Goal: Transaction & Acquisition: Purchase product/service

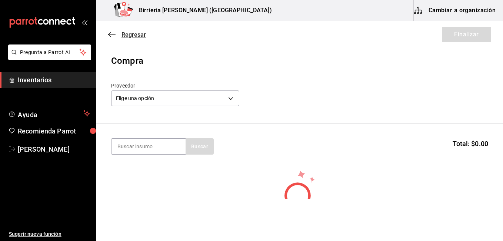
click at [129, 32] on span "Regresar" at bounding box center [134, 34] width 24 height 7
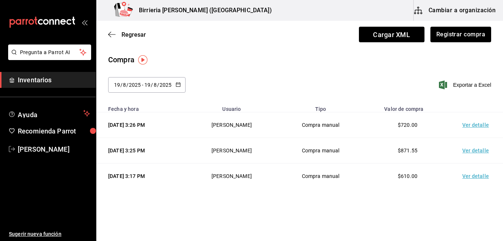
click at [177, 86] on \(Stroke\) "button" at bounding box center [178, 85] width 4 height 4
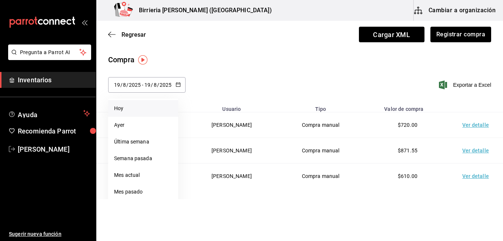
click at [132, 105] on li "Hoy" at bounding box center [143, 108] width 70 height 17
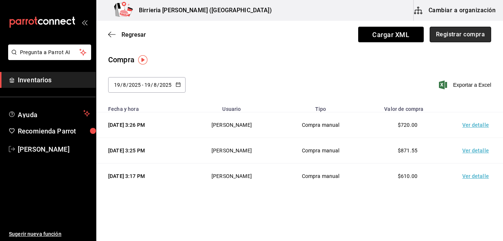
click at [456, 33] on button "Registrar compra" at bounding box center [461, 35] width 62 height 16
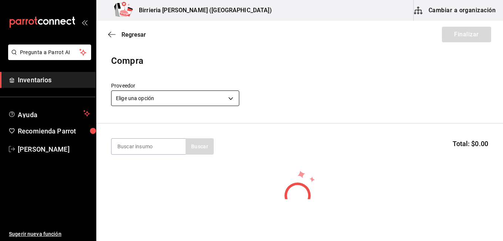
click at [227, 99] on body "Pregunta a Parrot AI Inventarios Ayuda Recomienda Parrot Ivan Lujan Sugerir nue…" at bounding box center [251, 99] width 503 height 199
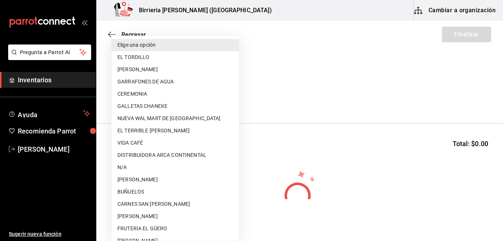
click at [166, 56] on li "EL TORDILLO" at bounding box center [176, 57] width 128 height 12
type input "2254250c-5399-423b-af7e-6509119a0f4a"
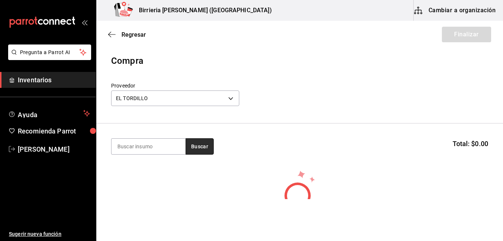
click at [194, 148] on button "Buscar" at bounding box center [200, 146] width 28 height 16
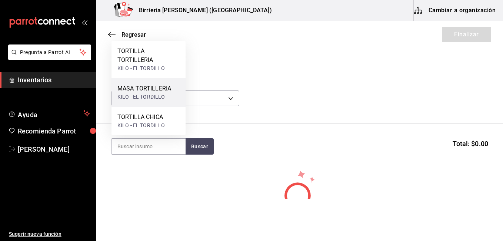
click at [157, 96] on div "KILO - EL TORDILLO" at bounding box center [145, 97] width 54 height 8
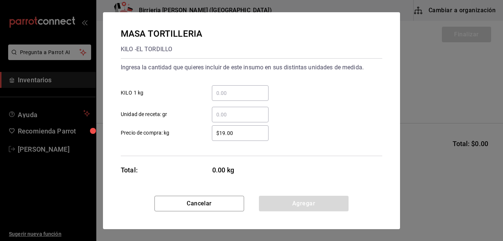
click at [238, 95] on input "​ KILO 1 kg" at bounding box center [240, 93] width 57 height 9
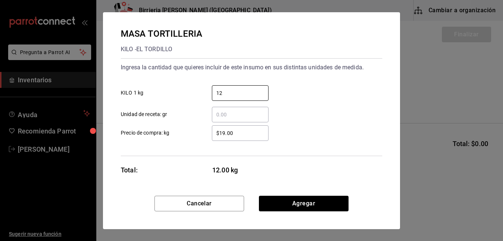
type input "12"
click at [300, 86] on div "12 ​ KILO 1 kg" at bounding box center [249, 90] width 268 height 22
click at [243, 134] on input "$19.00" at bounding box center [240, 133] width 57 height 9
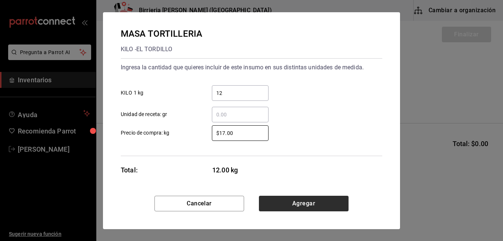
type input "$17.00"
click at [299, 201] on button "Agregar" at bounding box center [304, 204] width 90 height 16
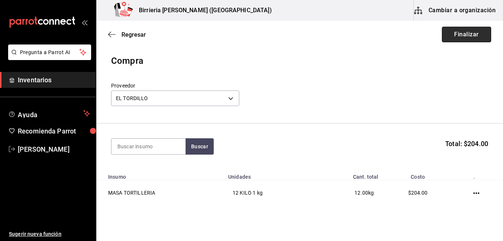
click at [457, 36] on button "Finalizar" at bounding box center [466, 35] width 49 height 16
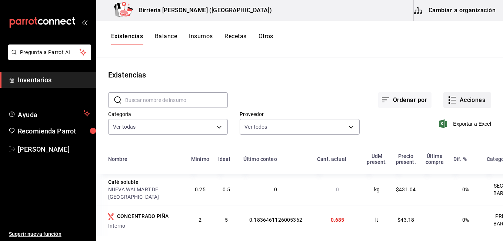
click at [468, 102] on button "Acciones" at bounding box center [468, 100] width 48 height 16
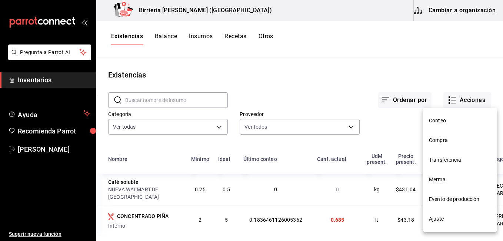
click at [445, 139] on span "Compra" at bounding box center [460, 140] width 62 height 8
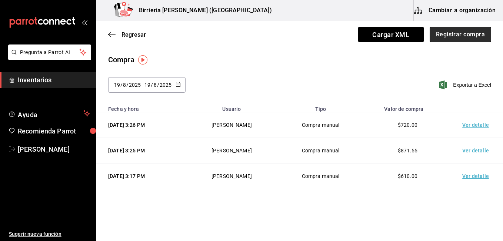
click at [455, 36] on button "Registrar compra" at bounding box center [461, 35] width 62 height 16
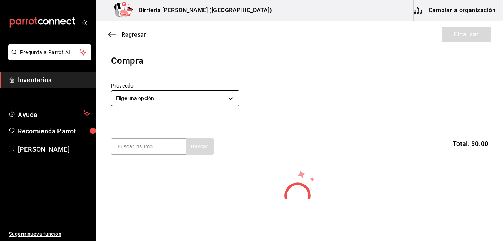
click at [230, 96] on body "Pregunta a Parrot AI Inventarios Ayuda Recomienda Parrot Ivan Lujan Sugerir nue…" at bounding box center [251, 99] width 503 height 199
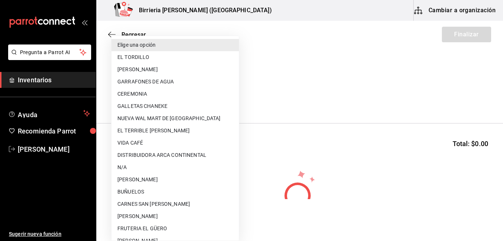
click at [144, 60] on li "EL TORDILLO" at bounding box center [176, 57] width 128 height 12
type input "2254250c-5399-423b-af7e-6509119a0f4a"
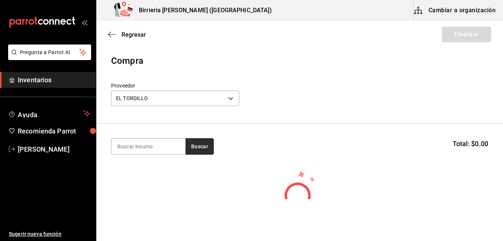
click at [198, 146] on button "Buscar" at bounding box center [200, 146] width 28 height 16
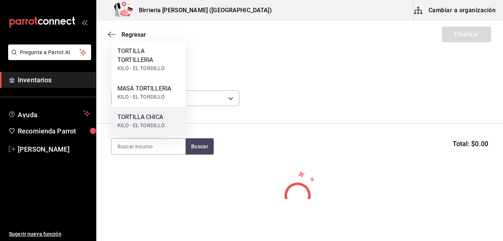
click at [160, 126] on div "KILO - EL TORDILLO" at bounding box center [141, 126] width 47 height 8
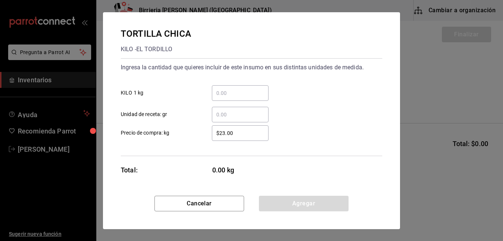
click at [229, 94] on input "​ KILO 1 kg" at bounding box center [240, 93] width 57 height 9
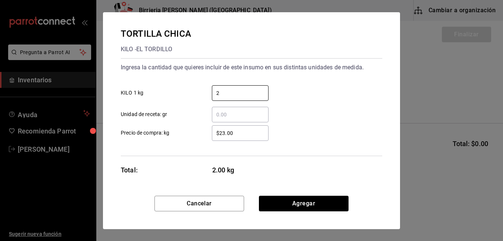
type input "2"
click at [356, 182] on div "TORTILLA CHICA KILO - EL TORDILLO Ingresa la cantidad que quieres incluir de es…" at bounding box center [251, 104] width 297 height 184
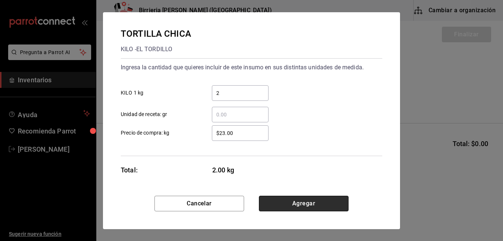
click at [331, 202] on button "Agregar" at bounding box center [304, 204] width 90 height 16
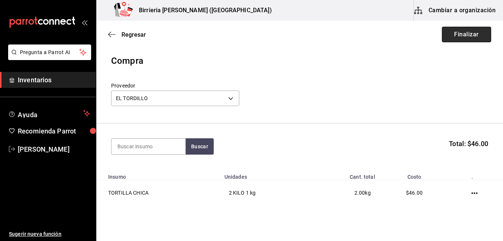
click at [470, 34] on button "Finalizar" at bounding box center [466, 35] width 49 height 16
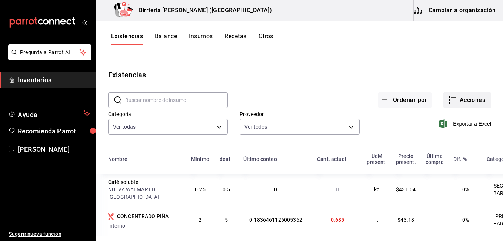
click at [458, 100] on button "Acciones" at bounding box center [468, 100] width 48 height 16
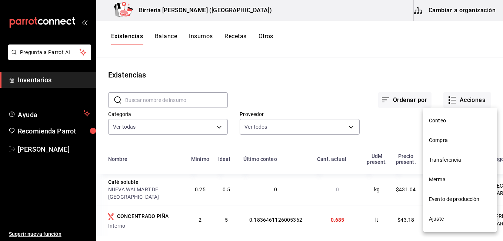
click at [442, 143] on span "Compra" at bounding box center [460, 140] width 62 height 8
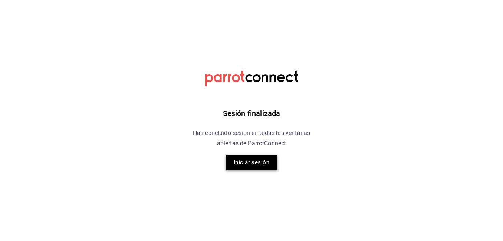
click at [255, 164] on button "Iniciar sesión" at bounding box center [252, 163] width 52 height 16
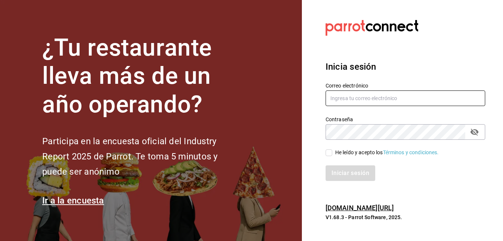
click at [369, 99] on input "text" at bounding box center [406, 98] width 160 height 16
type input "[EMAIL_ADDRESS][DOMAIN_NAME]"
click at [325, 155] on div "He leído y acepto los Términos y condiciones." at bounding box center [401, 148] width 169 height 17
click at [327, 155] on input "He leído y acepto los Términos y condiciones." at bounding box center [329, 152] width 7 height 7
checkbox input "true"
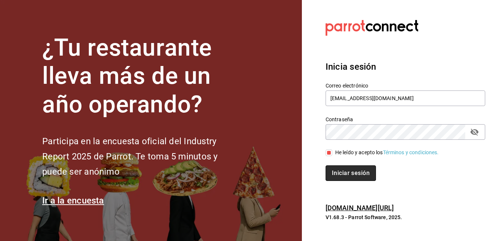
click at [340, 166] on button "Iniciar sesión" at bounding box center [351, 173] width 50 height 16
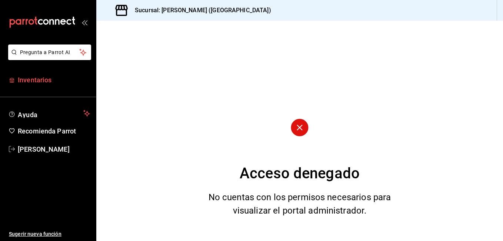
click at [42, 83] on span "Inventarios" at bounding box center [54, 80] width 72 height 10
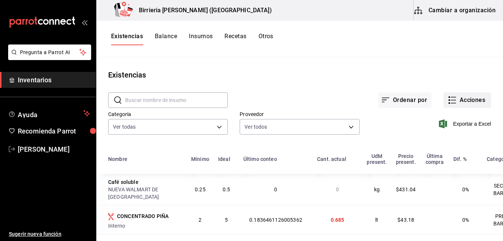
click at [452, 104] on button "Acciones" at bounding box center [468, 100] width 48 height 16
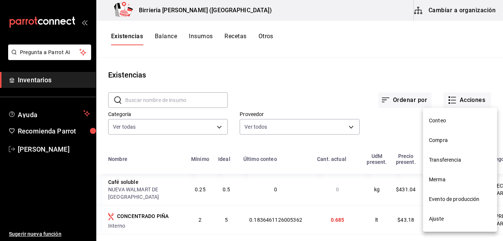
click at [444, 137] on span "Compra" at bounding box center [460, 140] width 62 height 8
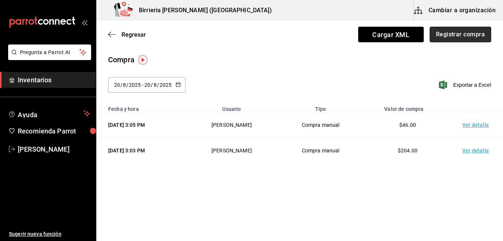
click at [459, 35] on button "Registrar compra" at bounding box center [461, 35] width 62 height 16
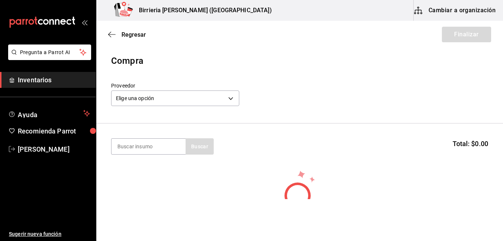
drag, startPoint x: 470, startPoint y: 37, endPoint x: 210, endPoint y: 79, distance: 263.2
click at [210, 79] on main "Regresar Finalizar Compra Proveedor Elige una opción default Buscar Total: $0.0…" at bounding box center [299, 143] width 407 height 244
click at [231, 105] on body "Pregunta a Parrot AI Inventarios Ayuda Recomienda Parrot [PERSON_NAME] Sugerir …" at bounding box center [251, 99] width 503 height 199
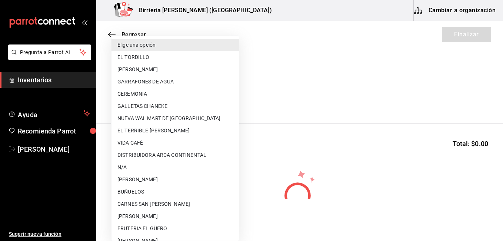
click at [160, 202] on li "CARNES SAN JUAN" at bounding box center [176, 204] width 128 height 12
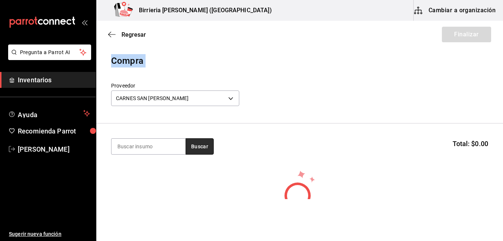
click at [210, 141] on button "Buscar" at bounding box center [200, 146] width 28 height 16
click at [272, 127] on section "Buscar Total: $0.00" at bounding box center [299, 146] width 407 height 46
click at [232, 101] on body "Pregunta a Parrot AI Inventarios Ayuda Recomienda Parrot Ivan Lujan Sugerir nue…" at bounding box center [251, 99] width 503 height 199
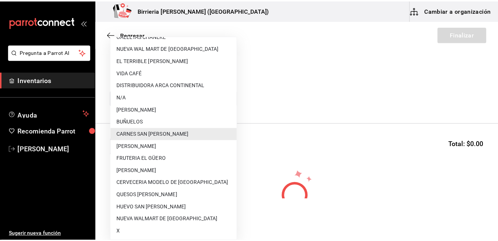
scroll to position [72, 0]
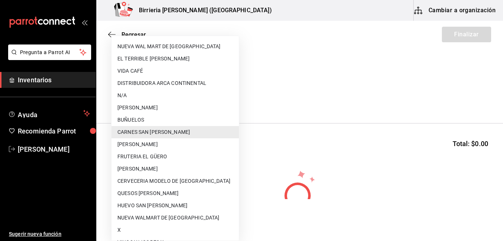
click at [143, 202] on li "HUEVO SAN JUAN" at bounding box center [176, 205] width 128 height 12
type input "fb3c6f86-ac92-4273-b46f-c4b4c1b8c8c9"
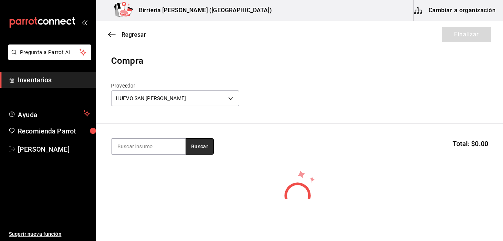
click at [201, 144] on button "Buscar" at bounding box center [200, 146] width 28 height 16
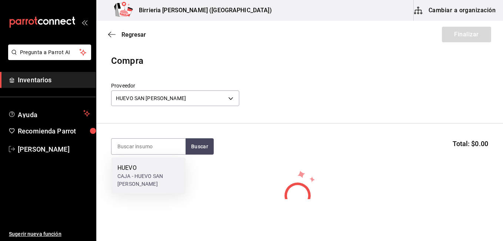
click at [164, 165] on div "HUEVO" at bounding box center [149, 167] width 62 height 9
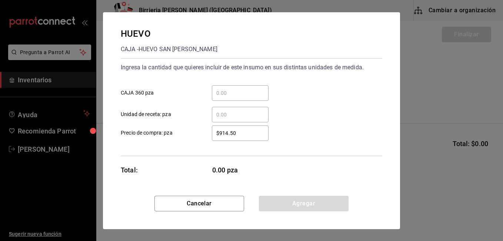
click at [164, 165] on div "Total: 0.00 pza" at bounding box center [195, 170] width 148 height 10
click at [234, 95] on input "​ CAJA 360 pza" at bounding box center [240, 93] width 57 height 9
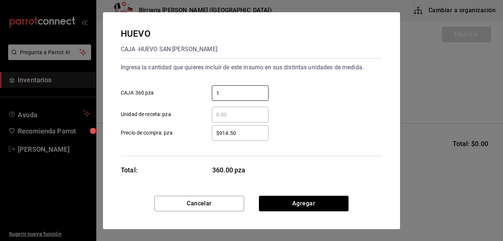
type input "1"
click at [308, 79] on div "1 ​ CAJA 360 pza" at bounding box center [249, 90] width 268 height 22
click at [241, 135] on input "$914.50" at bounding box center [240, 133] width 57 height 9
type input "$9"
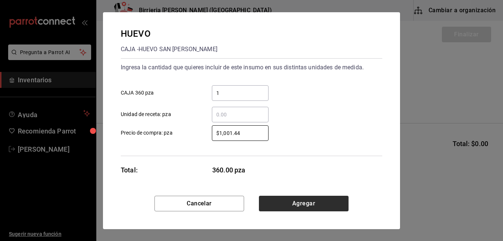
type input "$1,001.44"
click at [284, 199] on button "Agregar" at bounding box center [304, 204] width 90 height 16
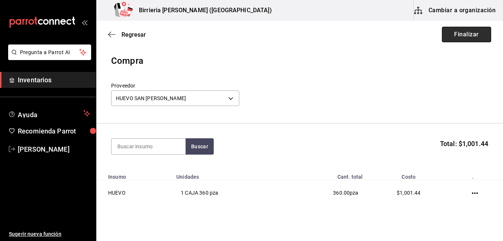
click at [464, 40] on button "Finalizar" at bounding box center [466, 35] width 49 height 16
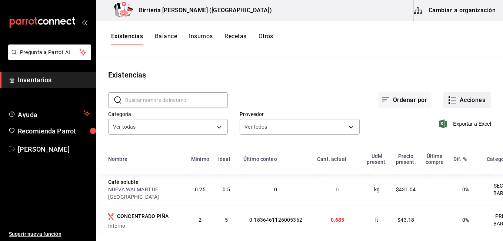
click at [474, 99] on button "Acciones" at bounding box center [468, 100] width 48 height 16
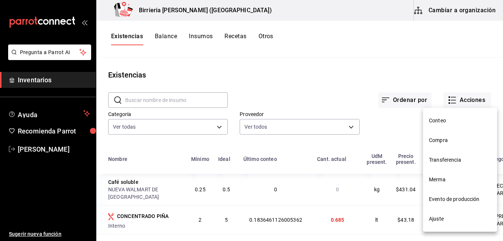
click at [446, 136] on li "Compra" at bounding box center [460, 141] width 74 height 20
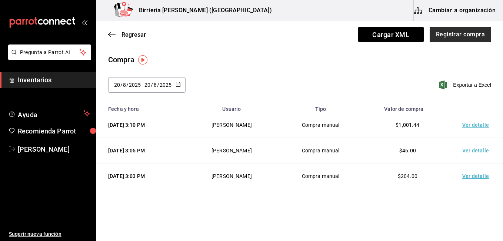
click at [441, 37] on button "Registrar compra" at bounding box center [461, 35] width 62 height 16
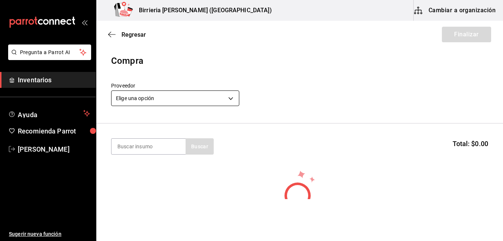
click at [232, 96] on body "Pregunta a Parrot AI Inventarios Ayuda Recomienda Parrot Ivan Lujan Sugerir nue…" at bounding box center [251, 99] width 503 height 199
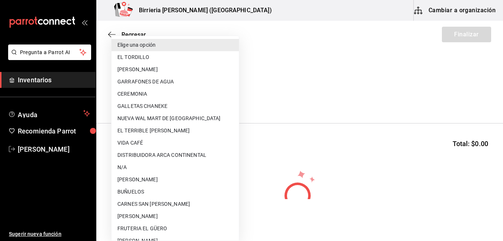
click at [205, 113] on li "NUEVA WAL MART DE MEXICO" at bounding box center [176, 118] width 128 height 12
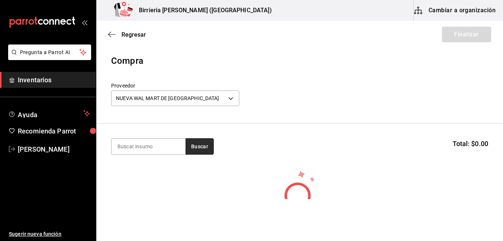
click at [208, 142] on button "Buscar" at bounding box center [200, 146] width 28 height 16
drag, startPoint x: 500, startPoint y: 74, endPoint x: 498, endPoint y: 130, distance: 56.0
click at [498, 130] on html "Pregunta a Parrot AI Inventarios Ayuda Recomienda Parrot Ivan Lujan Sugerir nue…" at bounding box center [251, 99] width 503 height 199
click at [237, 163] on section "Buscar Total: $0.00" at bounding box center [299, 146] width 407 height 46
click at [201, 147] on button "Buscar" at bounding box center [200, 146] width 28 height 16
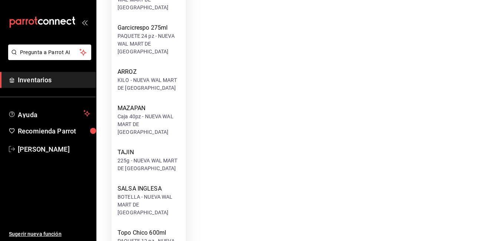
scroll to position [428, 0]
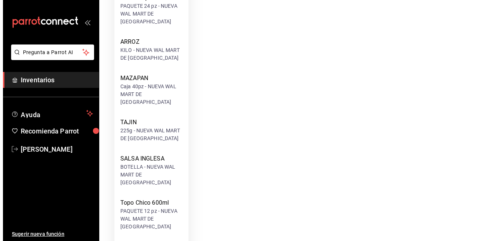
scroll to position [0, 0]
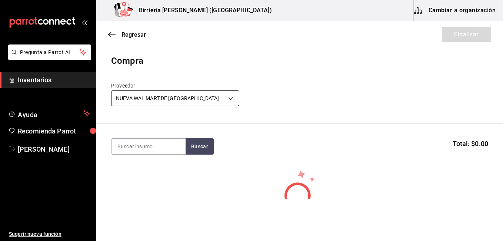
click at [229, 98] on body "Pregunta a Parrot AI Inventarios Ayuda Recomienda Parrot Ivan Lujan Sugerir nue…" at bounding box center [251, 99] width 503 height 199
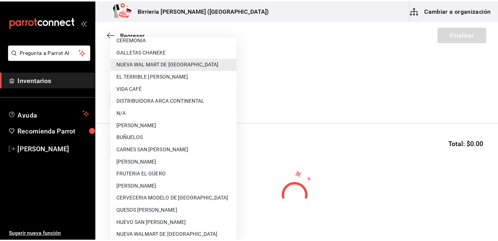
scroll to position [95, 0]
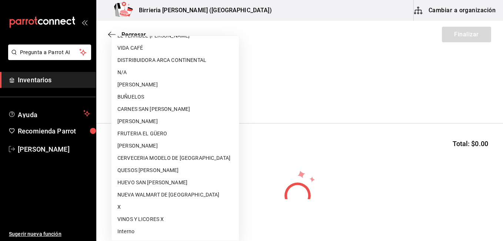
drag, startPoint x: 231, startPoint y: 185, endPoint x: 230, endPoint y: 198, distance: 13.0
click at [230, 195] on ul "Elige una opción EL TORDILLO JOSE ALFREDO GONZALES CARDENAS GARRAFONES DE AGUA …" at bounding box center [176, 91] width 128 height 300
click at [181, 194] on li "NUEVA WALMART DE MEXICO" at bounding box center [176, 195] width 128 height 12
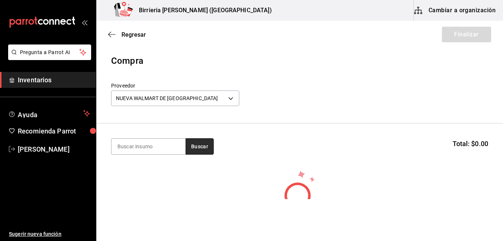
click at [202, 141] on button "Buscar" at bounding box center [200, 146] width 28 height 16
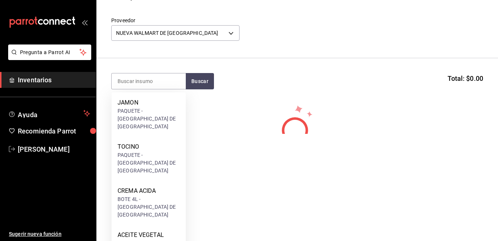
scroll to position [99, 0]
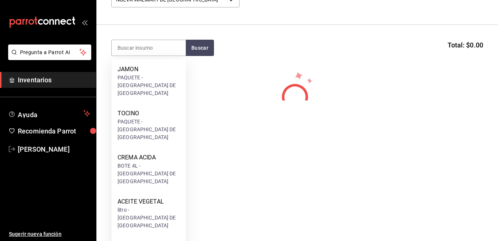
click at [283, 100] on html "Pregunta a Parrot AI Inventarios Ayuda Recomienda Parrot Ivan Lujan Sugerir nue…" at bounding box center [249, 0] width 498 height 199
click at [283, 71] on section "Buscar Total: $0.00" at bounding box center [297, 48] width 402 height 46
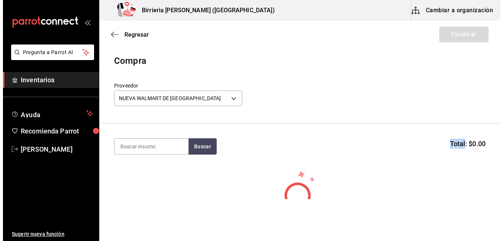
scroll to position [0, 0]
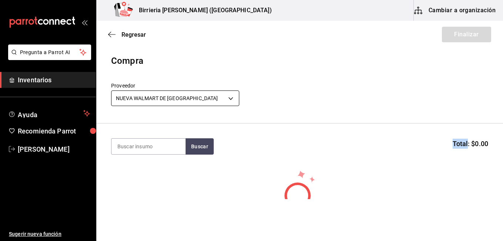
click at [223, 96] on body "Pregunta a Parrot AI Inventarios Ayuda Recomienda Parrot Ivan Lujan Sugerir nue…" at bounding box center [251, 99] width 503 height 199
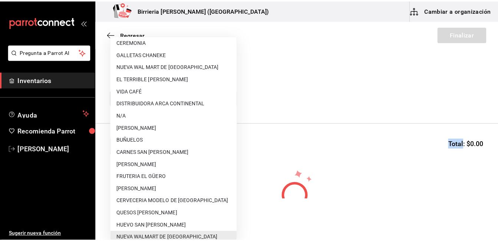
scroll to position [49, 0]
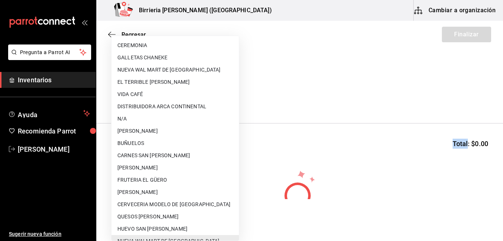
click at [173, 71] on li "NUEVA WAL MART DE MEXICO" at bounding box center [176, 70] width 128 height 12
type input "780e77ae-b000-4a57-b2ac-346d53db8762"
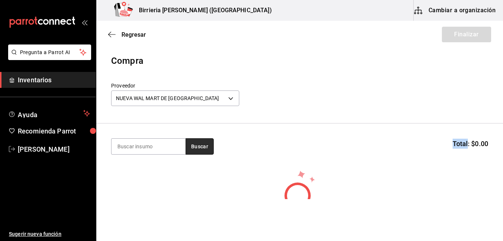
click at [202, 141] on button "Buscar" at bounding box center [200, 146] width 28 height 16
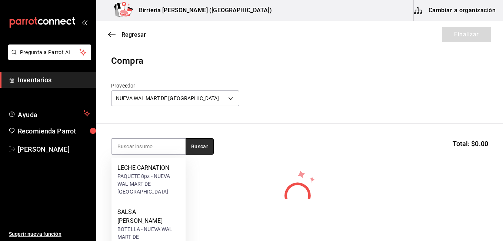
click at [202, 141] on button "Buscar" at bounding box center [200, 146] width 28 height 16
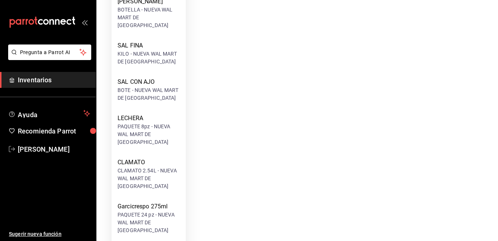
scroll to position [294, 0]
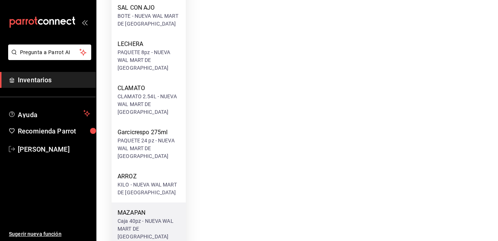
click at [157, 217] on div "Caja 40pz - NUEVA WAL MART DE MEXICO" at bounding box center [149, 228] width 62 height 23
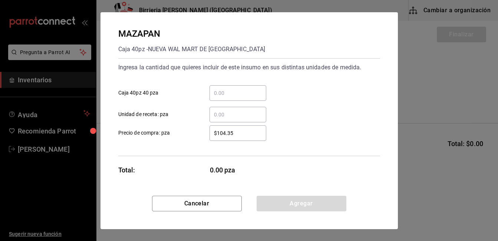
scroll to position [0, 0]
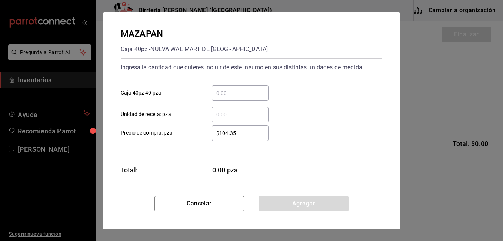
click at [220, 96] on input "​ Caja 40pz 40 pza" at bounding box center [240, 93] width 57 height 9
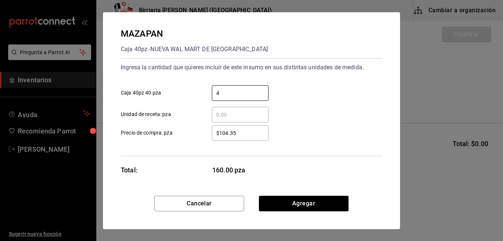
type input "4"
click at [313, 89] on div "4 ​ Caja 40pz 40 pza" at bounding box center [249, 90] width 268 height 22
click at [244, 135] on input "$104.35" at bounding box center [240, 133] width 57 height 9
click at [296, 139] on div "$119.35 ​ Precio de compra: pza" at bounding box center [249, 130] width 268 height 22
click at [258, 132] on input "$119.35" at bounding box center [240, 133] width 57 height 9
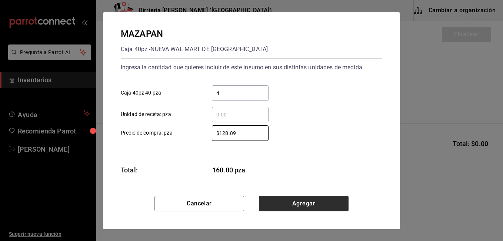
type input "$128.89"
click at [286, 201] on button "Agregar" at bounding box center [304, 204] width 90 height 16
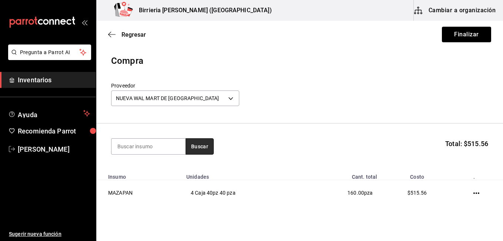
click at [202, 143] on button "Buscar" at bounding box center [200, 146] width 28 height 16
drag, startPoint x: 496, startPoint y: 130, endPoint x: 496, endPoint y: 150, distance: 20.4
click at [496, 144] on html "Pregunta a Parrot AI Inventarios Ayuda Recomienda Parrot Ivan Lujan Sugerir nue…" at bounding box center [251, 99] width 503 height 199
click at [204, 140] on button "Buscar" at bounding box center [200, 146] width 28 height 16
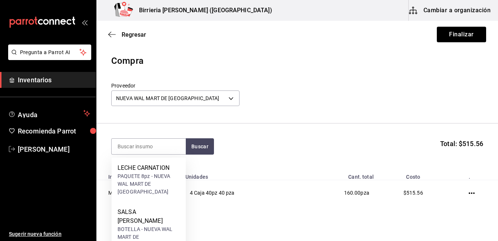
scroll to position [166, 0]
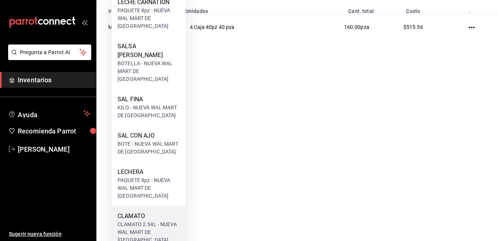
click at [169, 212] on div "CLAMATO" at bounding box center [149, 216] width 62 height 9
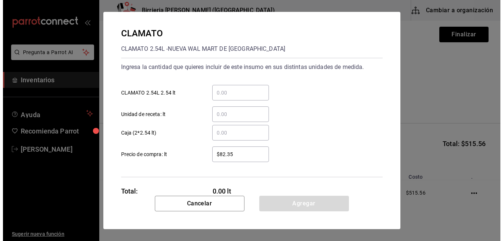
scroll to position [0, 0]
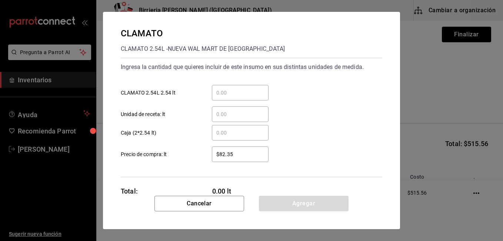
click at [227, 94] on input "​ CLAMATO 2.54L 2.54 lt" at bounding box center [240, 92] width 57 height 9
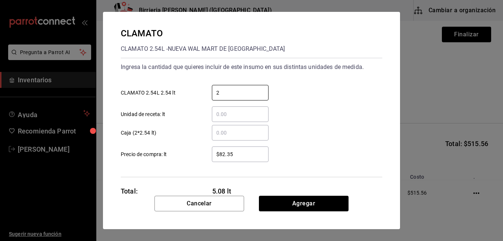
type input "2"
click at [373, 124] on div "​ Caja (2*2.54 lt)" at bounding box center [249, 130] width 268 height 22
click at [228, 90] on input "2" at bounding box center [240, 92] width 57 height 9
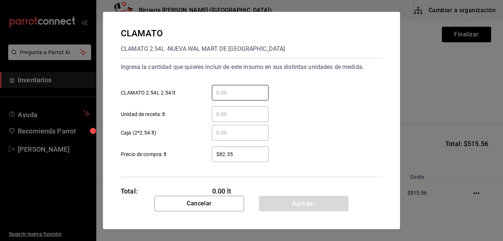
click at [233, 135] on input "​ Caja (2*2.54 lt)" at bounding box center [240, 132] width 57 height 9
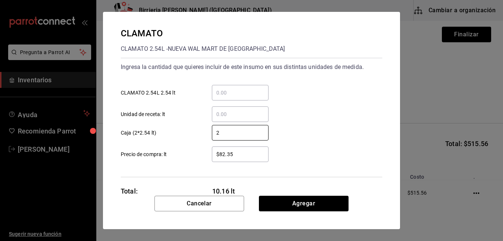
type input "2"
click at [313, 130] on div "2 ​ Caja (2*2.54 lt)" at bounding box center [249, 130] width 268 height 22
click at [250, 155] on input "$82.35" at bounding box center [240, 154] width 57 height 9
type input "$8"
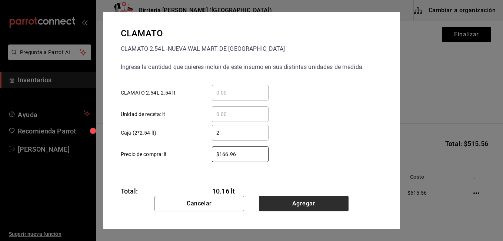
type input "$166.96"
click at [294, 199] on button "Agregar" at bounding box center [304, 204] width 90 height 16
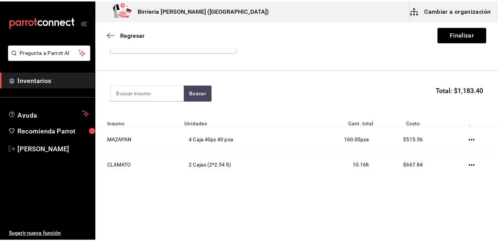
scroll to position [56, 0]
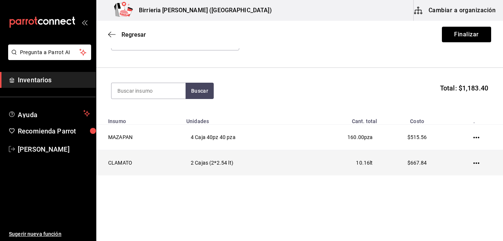
click at [474, 163] on icon "button" at bounding box center [477, 162] width 6 height 1
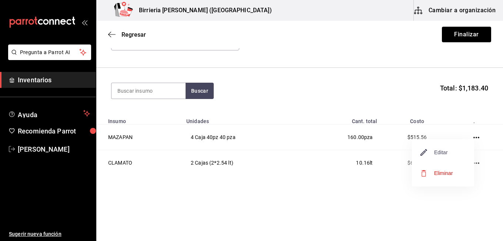
click at [447, 155] on span "Editar" at bounding box center [434, 152] width 27 height 9
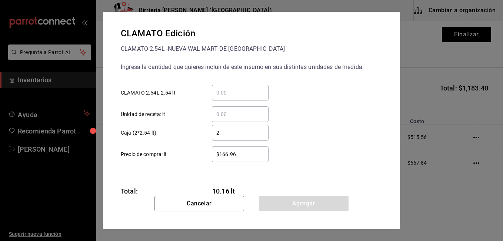
click at [228, 89] on input "​ CLAMATO 2.54L 2.54 lt" at bounding box center [240, 92] width 57 height 9
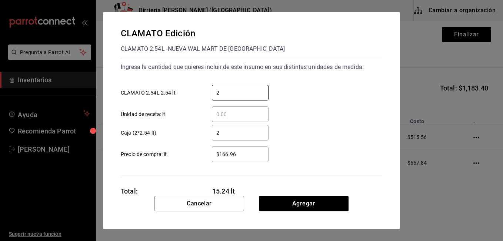
type input "2"
click at [316, 75] on div "Ingresa la cantidad que quieres incluir de este insumo en sus distintas unidade…" at bounding box center [252, 91] width 262 height 61
click at [234, 135] on input "2" at bounding box center [240, 132] width 57 height 9
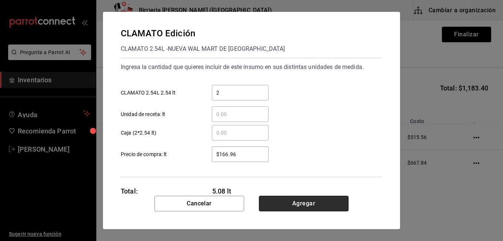
click at [285, 203] on button "Agregar" at bounding box center [304, 204] width 90 height 16
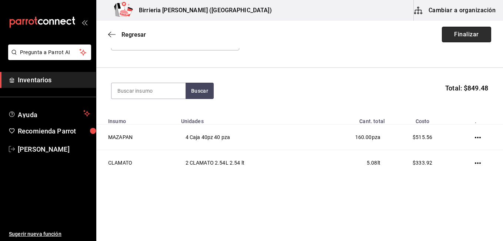
click at [461, 35] on button "Finalizar" at bounding box center [466, 35] width 49 height 16
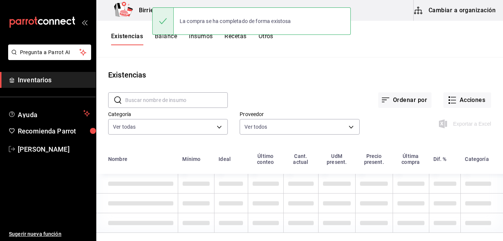
click at [353, 67] on main "Existencias ​ ​ Ordenar por Acciones Categoría Ver todas 9f1475d1-f46d-4cd7-b51…" at bounding box center [299, 146] width 407 height 178
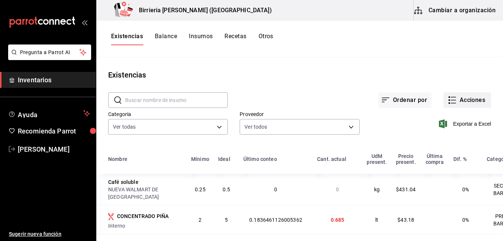
click at [466, 103] on button "Acciones" at bounding box center [468, 100] width 48 height 16
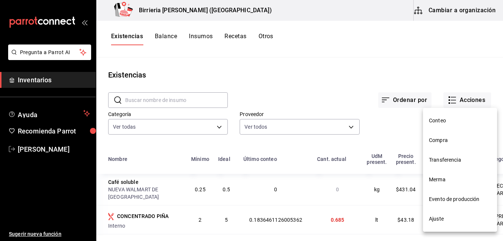
click at [452, 139] on span "Compra" at bounding box center [460, 140] width 62 height 8
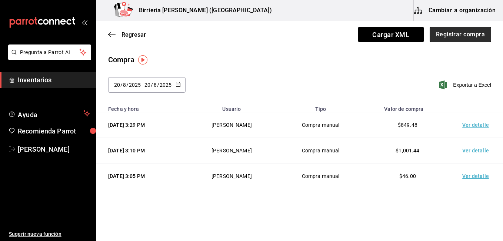
click at [461, 30] on button "Registrar compra" at bounding box center [461, 35] width 62 height 16
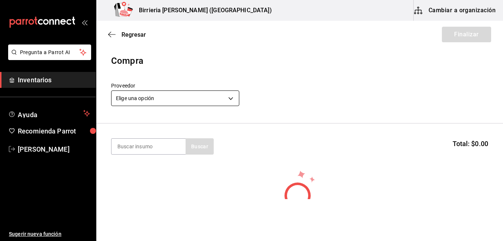
click at [232, 99] on body "Pregunta a Parrot AI Inventarios Ayuda Recomienda Parrot Ivan Lujan Sugerir nue…" at bounding box center [251, 99] width 503 height 199
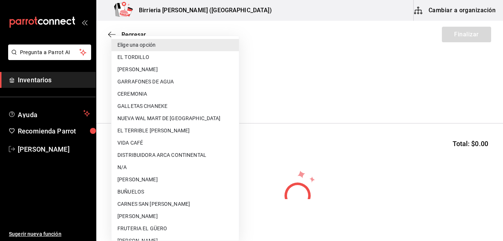
click at [160, 228] on li "FRUTERIA EL GÜERO" at bounding box center [176, 228] width 128 height 12
type input "b8c85584-49b2-40cb-82fd-21479ad4a407"
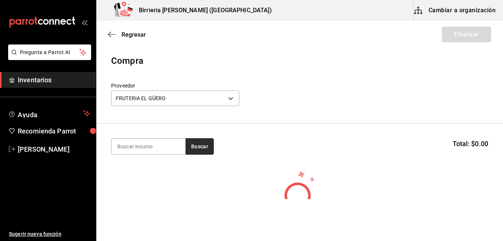
click at [205, 148] on button "Buscar" at bounding box center [200, 146] width 28 height 16
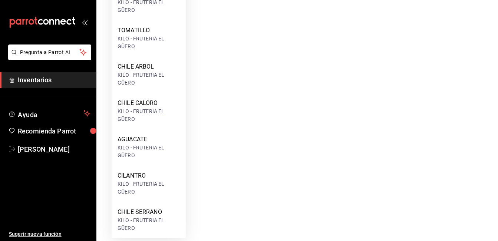
scroll to position [237, 0]
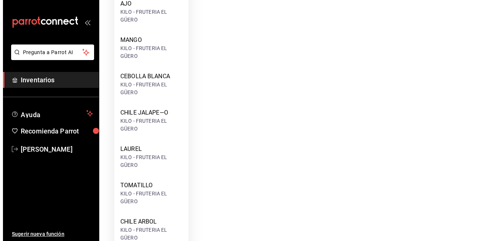
scroll to position [0, 0]
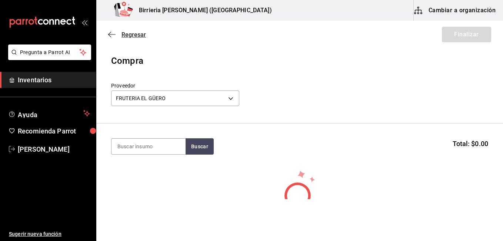
click at [140, 35] on span "Regresar" at bounding box center [134, 34] width 24 height 7
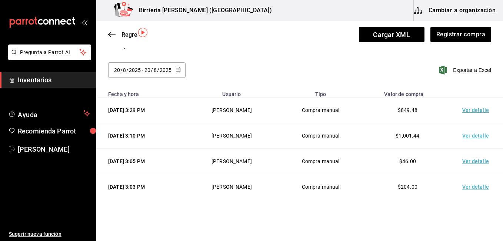
scroll to position [27, 0]
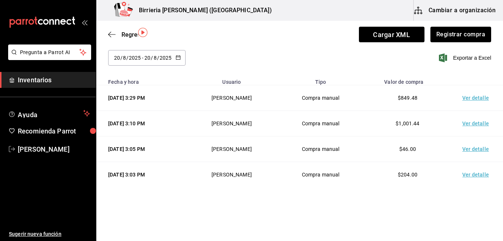
click at [275, 199] on html "Pregunta a Parrot AI Inventarios Ayuda Recomienda Parrot Ivan Lujan Sugerir nue…" at bounding box center [251, 99] width 503 height 199
click at [38, 145] on span "Ivan Lujan" at bounding box center [54, 149] width 72 height 10
